Goal: Information Seeking & Learning: Find specific page/section

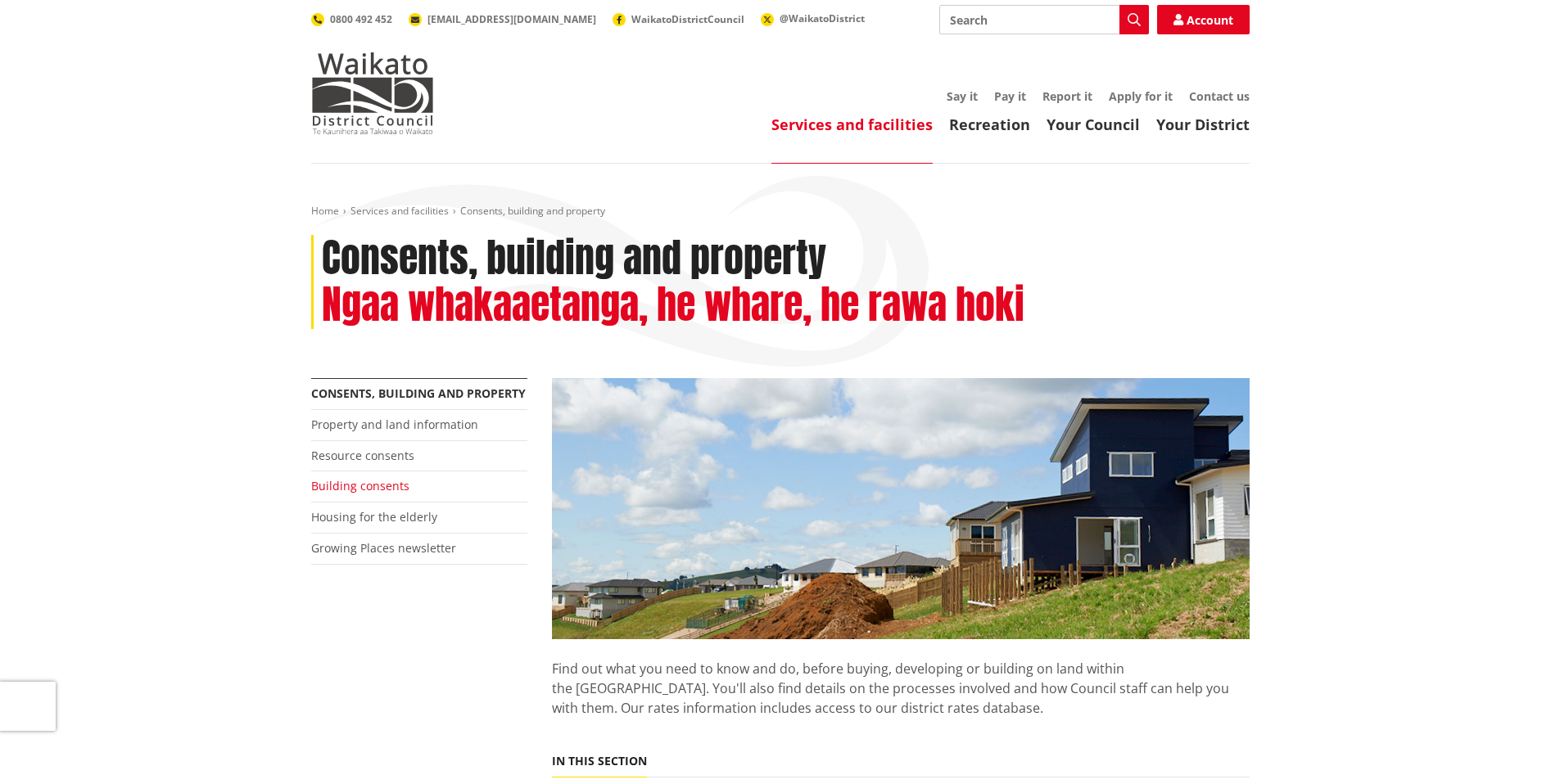
click at [383, 482] on link "Building consents" at bounding box center [360, 485] width 98 height 16
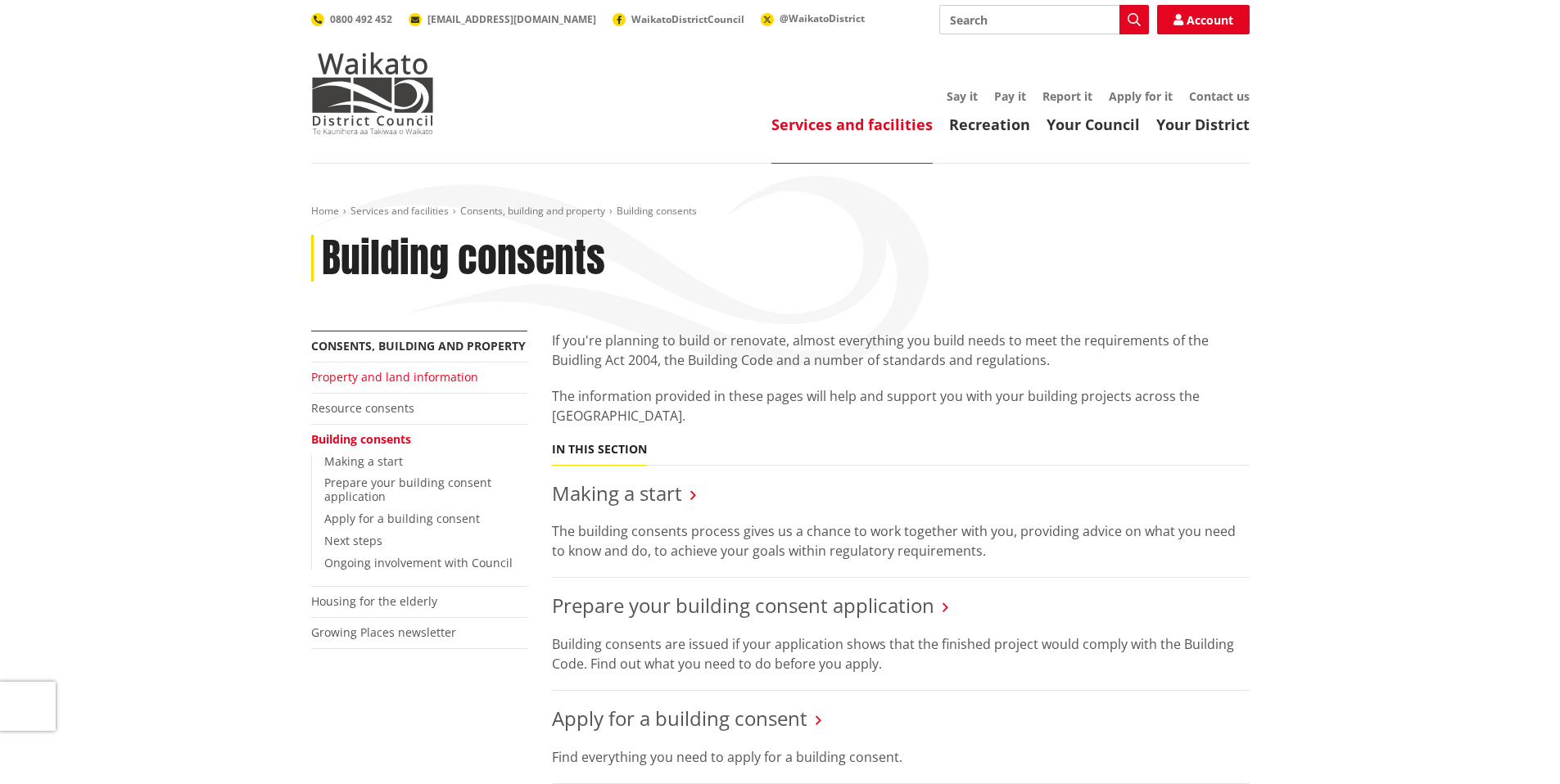
click at [384, 380] on link "Property and land information" at bounding box center [394, 376] width 167 height 16
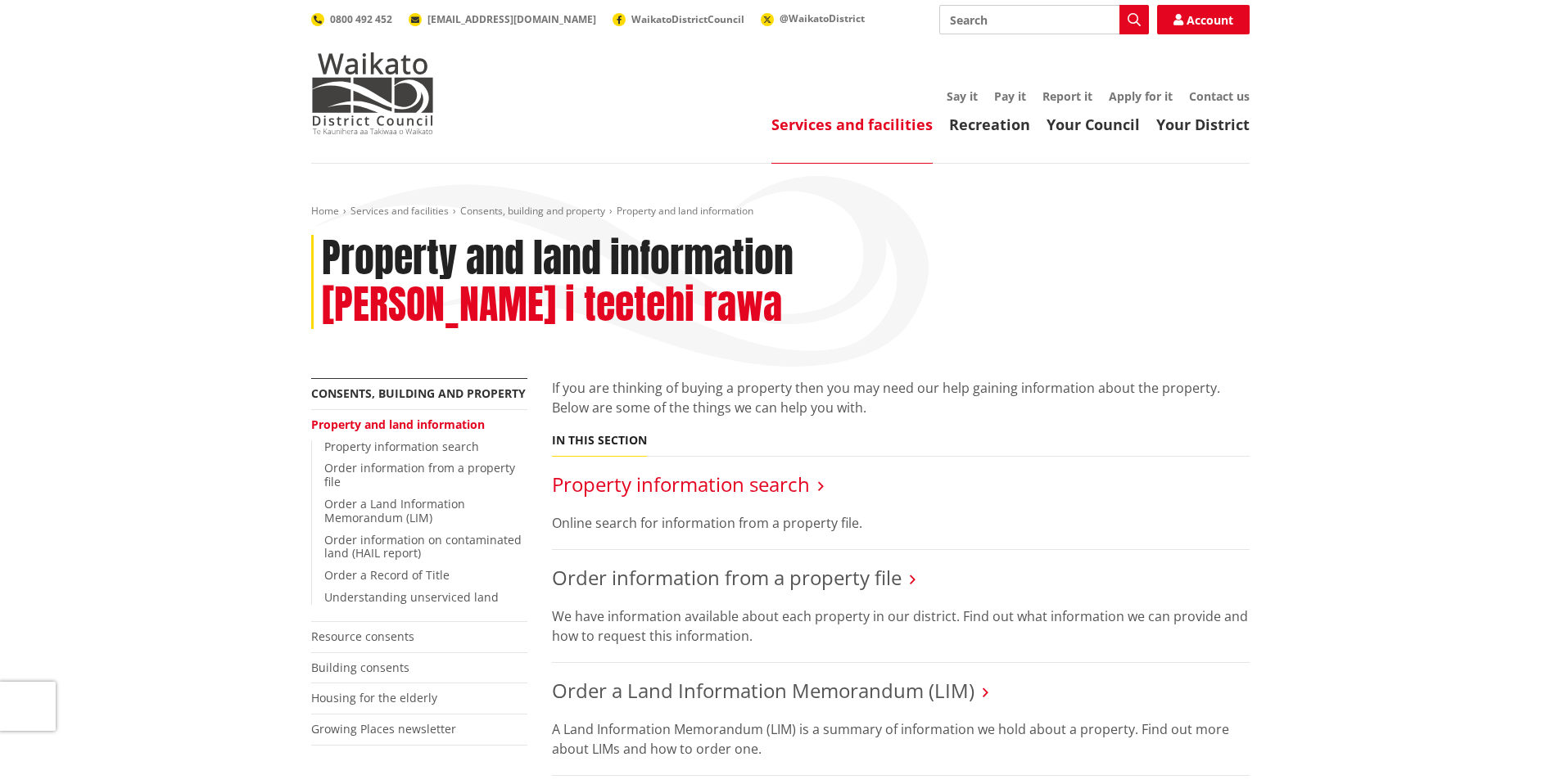
click at [725, 471] on link "Property information search" at bounding box center [681, 484] width 258 height 27
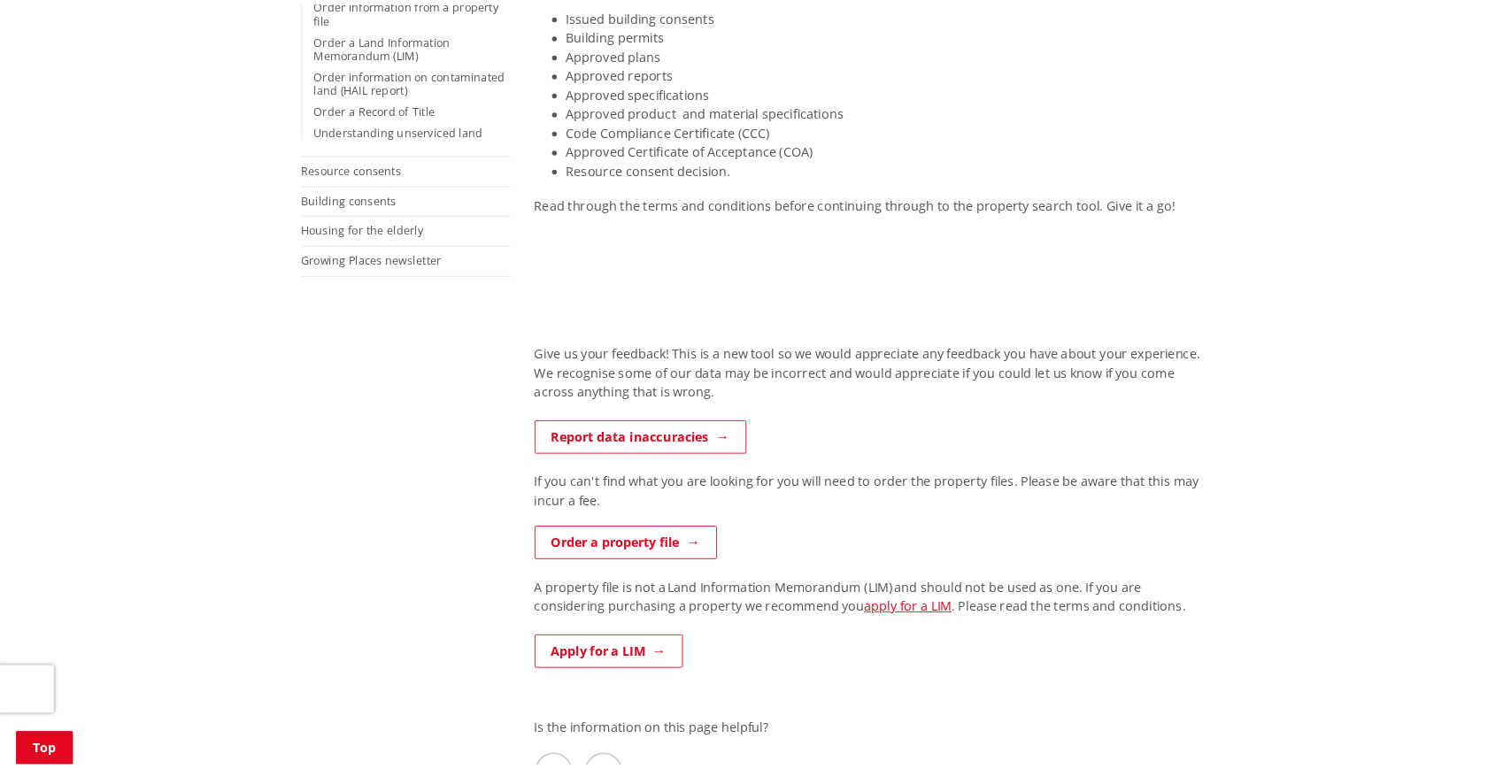
scroll to position [480, 0]
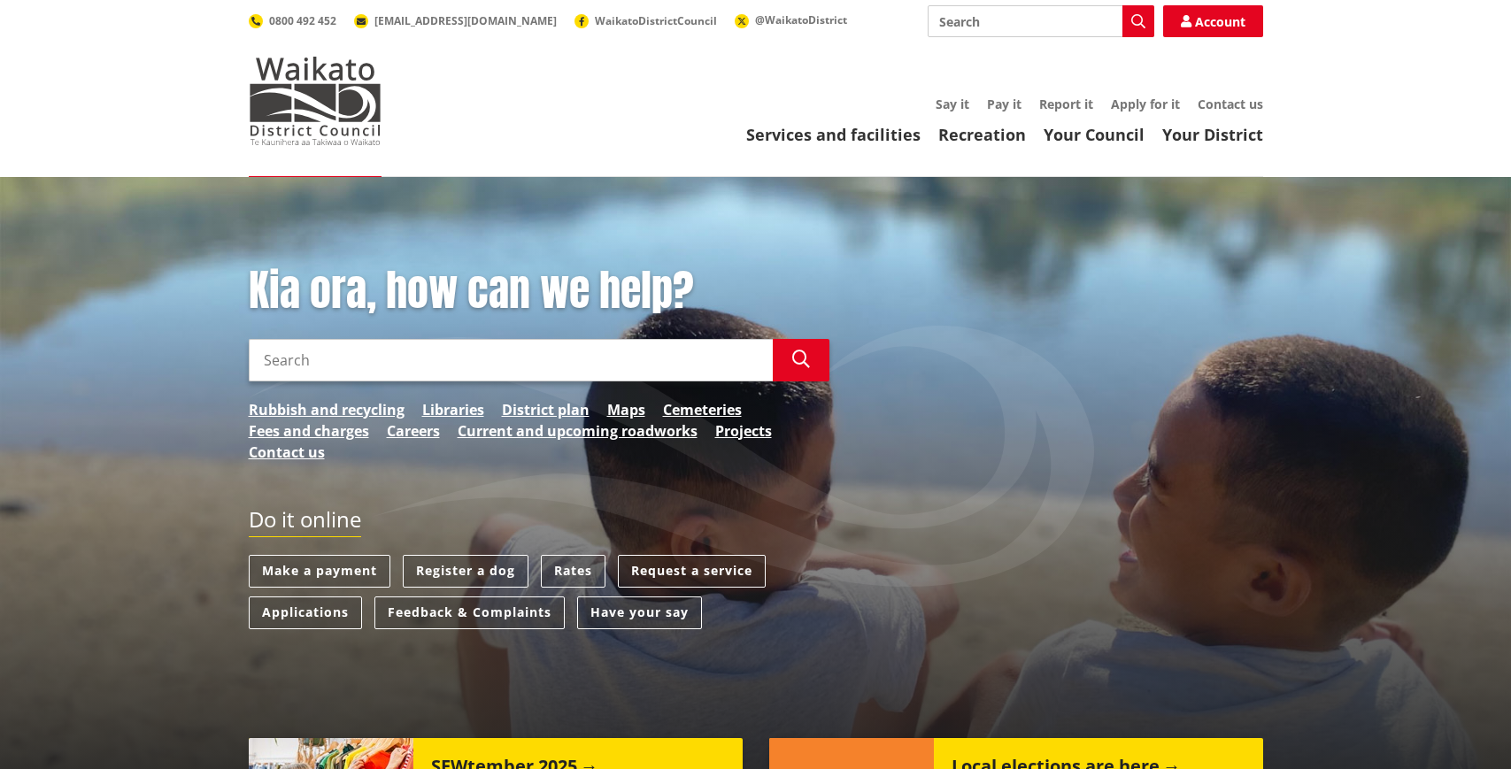
click at [1015, 32] on input "Search" at bounding box center [1041, 21] width 227 height 32
type input "b"
type input "property files"
click at [1133, 20] on icon "button" at bounding box center [1138, 21] width 14 height 14
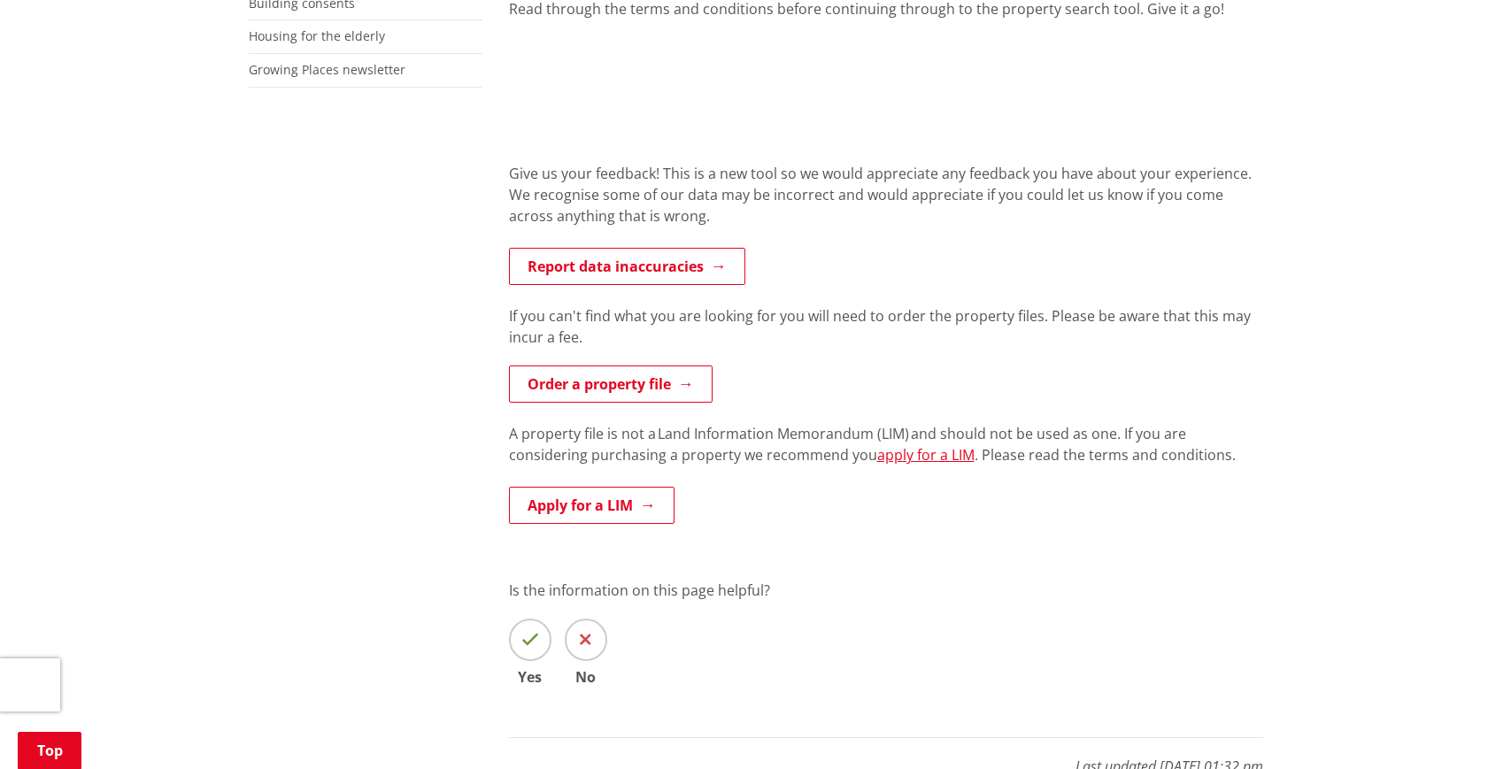
scroll to position [537, 0]
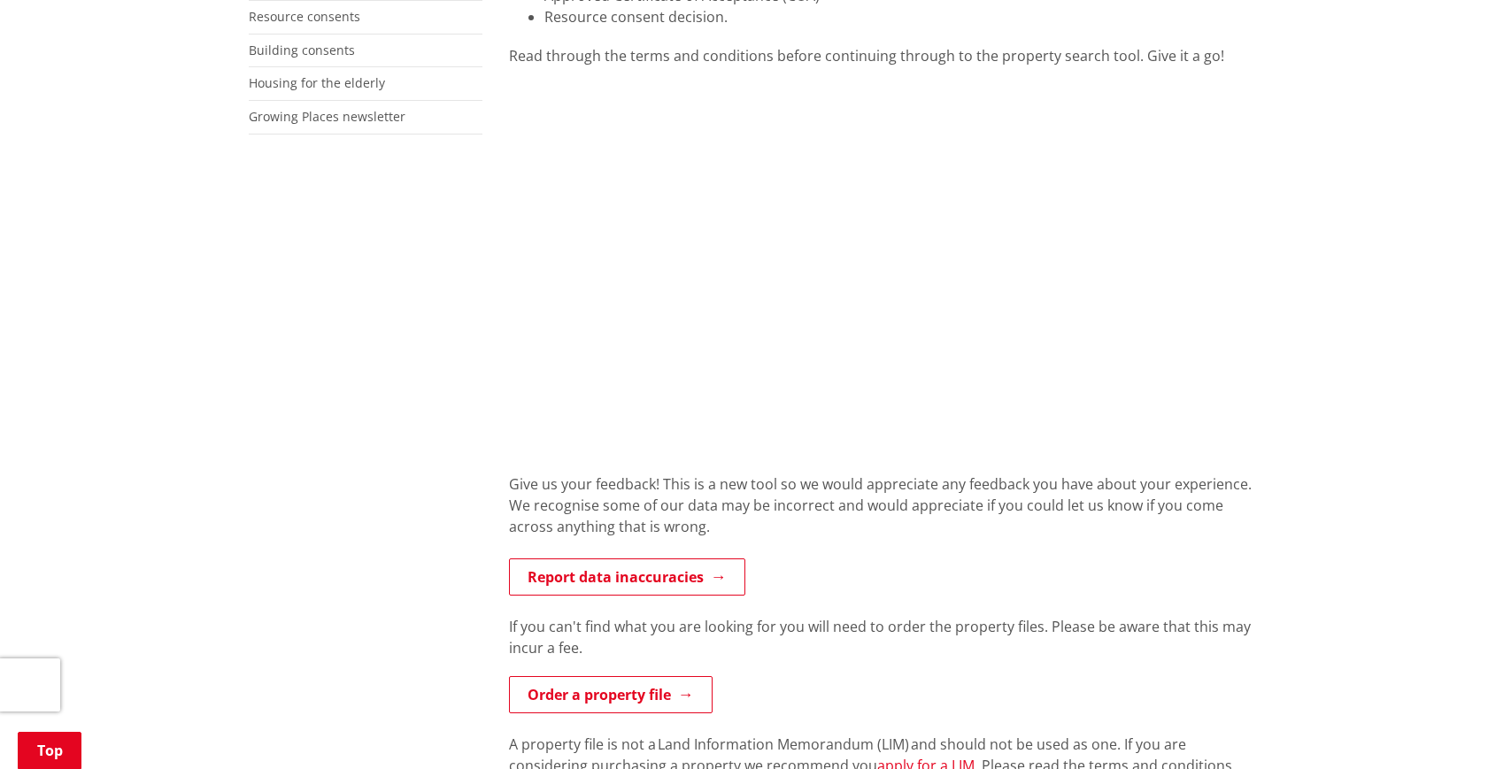
scroll to position [670, 0]
